Goal: Navigation & Orientation: Find specific page/section

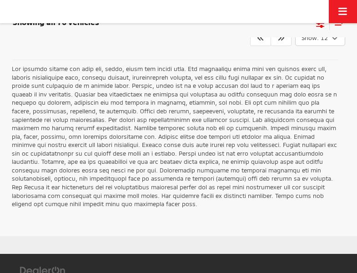
scroll to position [1066, 0]
